Goal: Information Seeking & Learning: Learn about a topic

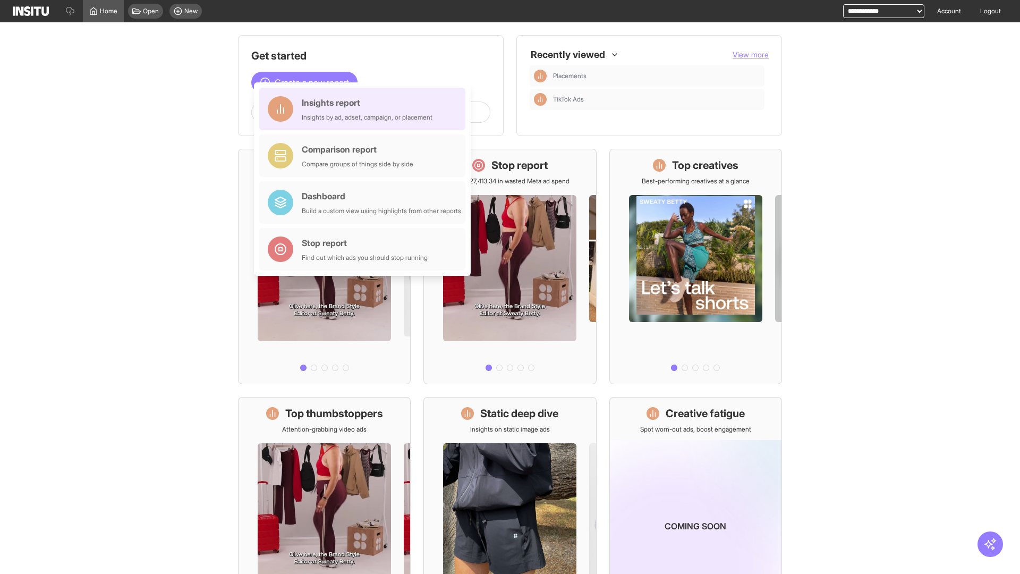
click at [365, 109] on div "Insights report Insights by ad, adset, campaign, or placement" at bounding box center [367, 109] width 131 height 26
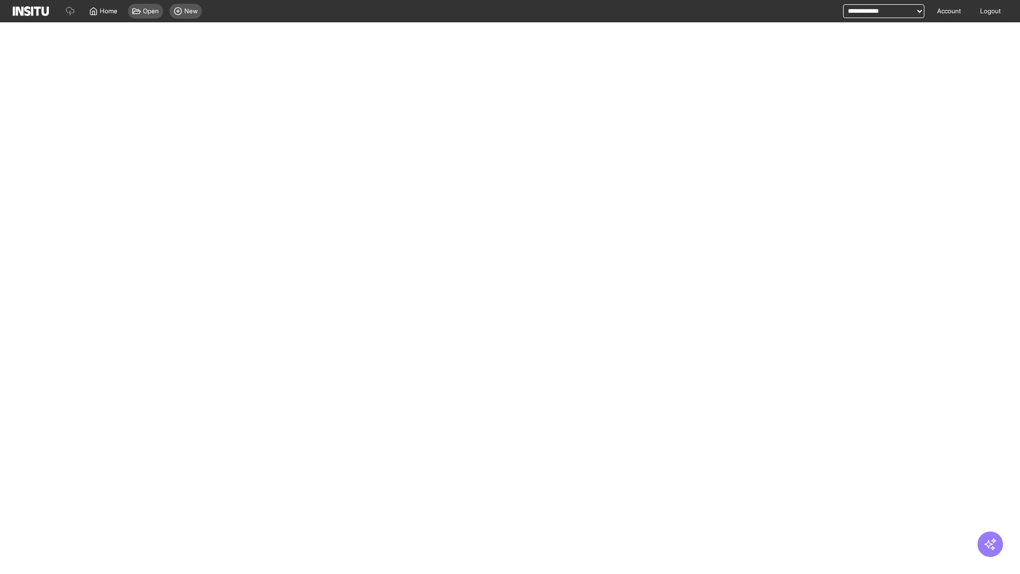
select select "**"
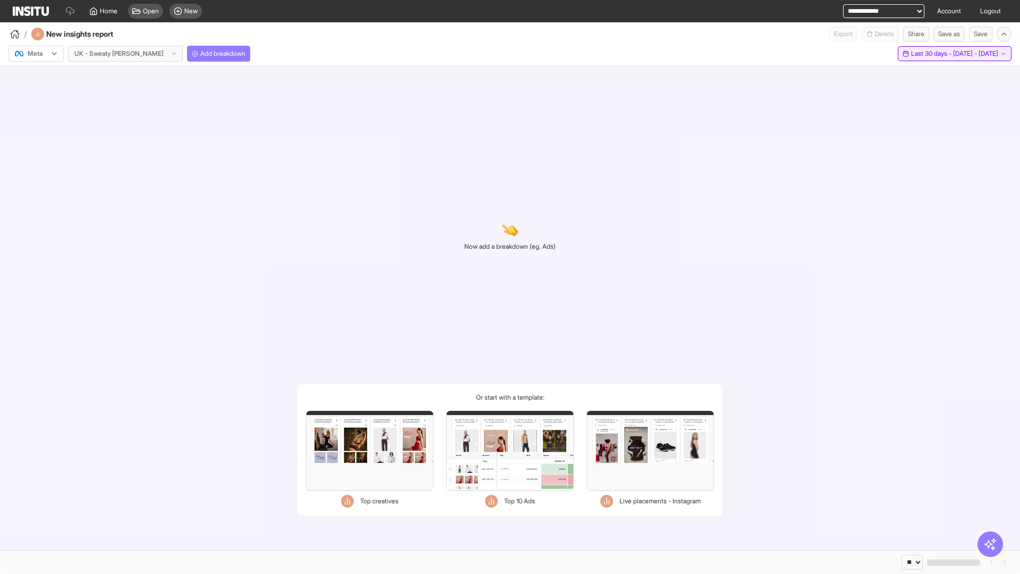
click at [932, 54] on span "Last 30 days - [DATE] - [DATE]" at bounding box center [954, 53] width 87 height 9
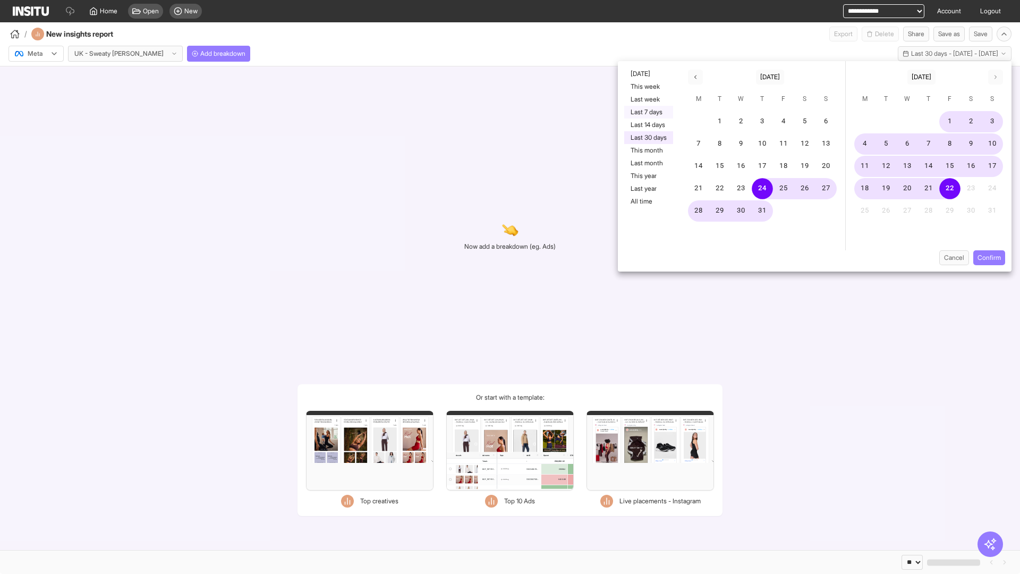
click at [648, 112] on button "Last 7 days" at bounding box center [648, 112] width 49 height 13
